Goal: Find specific page/section: Find specific page/section

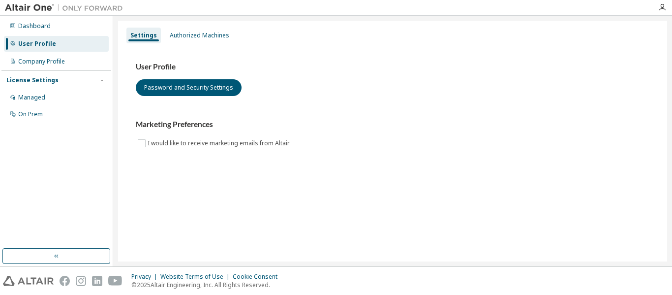
click at [27, 10] on img at bounding box center [66, 8] width 123 height 10
click at [32, 25] on div "Dashboard" at bounding box center [34, 26] width 32 height 8
click at [103, 82] on icon "button" at bounding box center [102, 80] width 6 height 6
click at [184, 33] on div "Authorized Machines" at bounding box center [200, 35] width 60 height 8
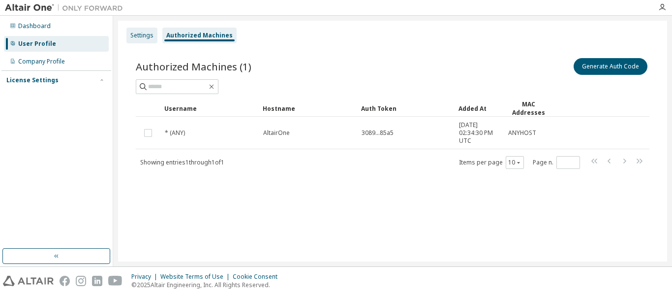
click at [144, 33] on div "Settings" at bounding box center [141, 35] width 23 height 8
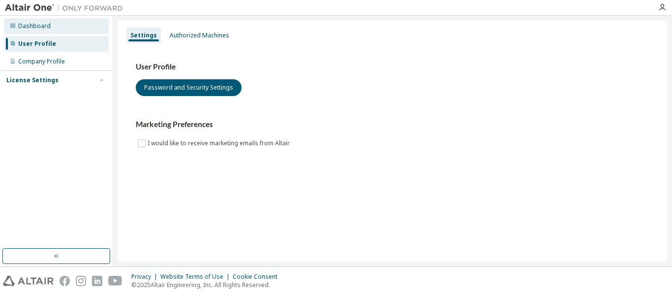
click at [63, 33] on div "Dashboard" at bounding box center [56, 26] width 105 height 16
